Goal: Task Accomplishment & Management: Manage account settings

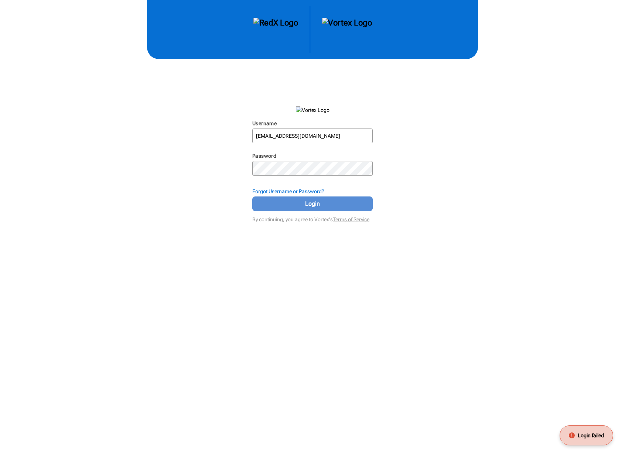
click at [302, 202] on span "Login" at bounding box center [313, 204] width 102 height 9
click at [313, 203] on span "Login" at bounding box center [313, 204] width 102 height 9
click at [309, 204] on span "Login" at bounding box center [313, 204] width 102 height 9
click at [372, 169] on div at bounding box center [372, 169] width 0 height 0
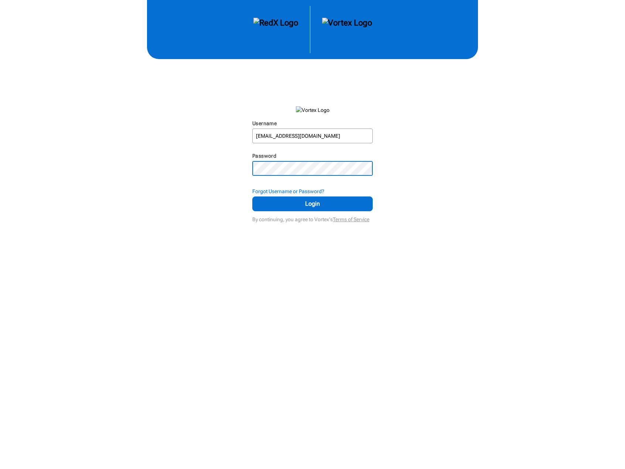
click at [215, 162] on div "Username [EMAIL_ADDRESS][DOMAIN_NAME] N/A Password N/A Forgot Username or Passw…" at bounding box center [312, 112] width 625 height 225
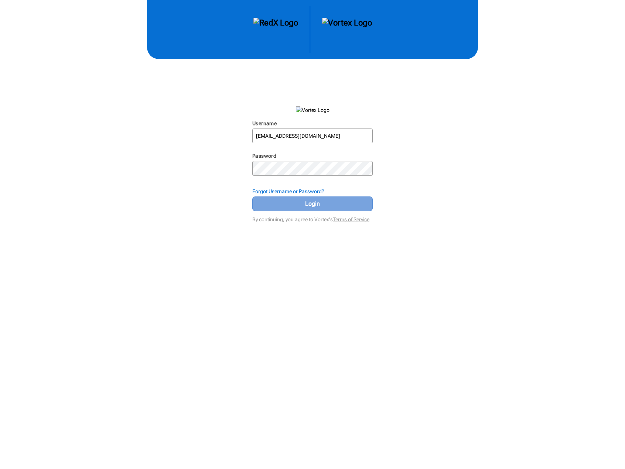
click at [303, 203] on span "Login" at bounding box center [313, 204] width 102 height 9
click at [372, 169] on div at bounding box center [372, 169] width 0 height 0
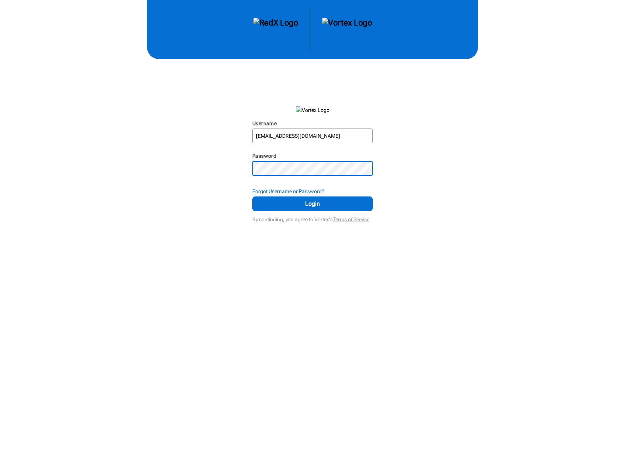
click at [213, 170] on div "Username [EMAIL_ADDRESS][DOMAIN_NAME] N/A Password N/A Forgot Username or Passw…" at bounding box center [312, 112] width 625 height 225
click at [309, 201] on span "Login" at bounding box center [313, 204] width 102 height 9
drag, startPoint x: 268, startPoint y: 22, endPoint x: 263, endPoint y: 22, distance: 5.2
click at [268, 22] on img at bounding box center [276, 30] width 45 height 24
click at [263, 22] on img at bounding box center [276, 30] width 45 height 24
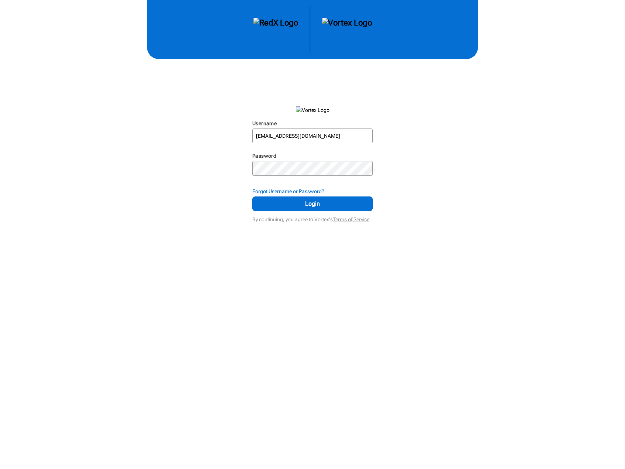
click at [265, 20] on img at bounding box center [276, 30] width 45 height 24
